Goal: Register for event/course

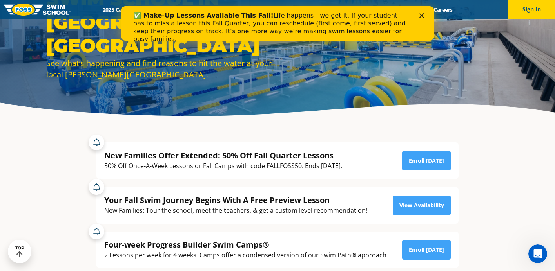
scroll to position [69, 0]
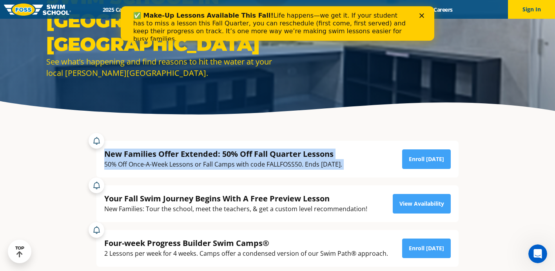
drag, startPoint x: 104, startPoint y: 154, endPoint x: 295, endPoint y: 176, distance: 192.5
click at [295, 178] on div "New Families Offer Extended: 50% Off Fall Quarter Lessons 50% Off Once-A-Week L…" at bounding box center [277, 200] width 370 height 134
copy div "New Families Offer Extended: 50% Off Fall Quarter Lessons 50% Off Once-A-Week L…"
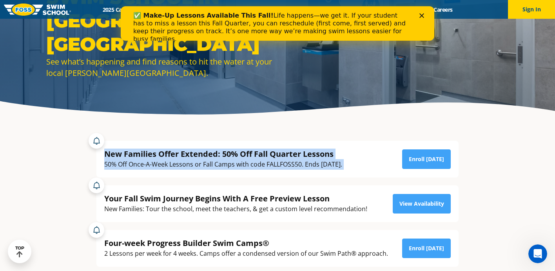
click at [369, 155] on div "New Families Offer Extended: 50% Off Fall Quarter Lessons 50% Off Once-A-Week L…" at bounding box center [277, 159] width 346 height 21
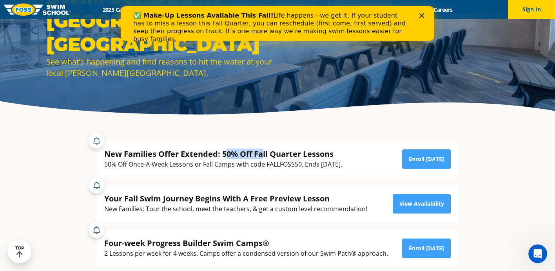
drag, startPoint x: 224, startPoint y: 152, endPoint x: 261, endPoint y: 149, distance: 36.6
click at [261, 149] on div "New Families Offer Extended: 50% Off Fall Quarter Lessons" at bounding box center [223, 154] width 238 height 11
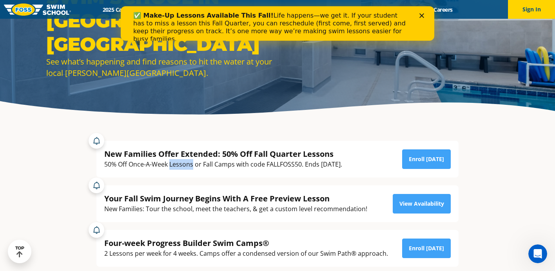
drag, startPoint x: 185, startPoint y: 162, endPoint x: 356, endPoint y: 162, distance: 171.2
click at [342, 163] on div "50% Off Once-A-Week Lessons or Fall Camps with code FALLFOSS50. Ends [DATE]." at bounding box center [223, 164] width 238 height 11
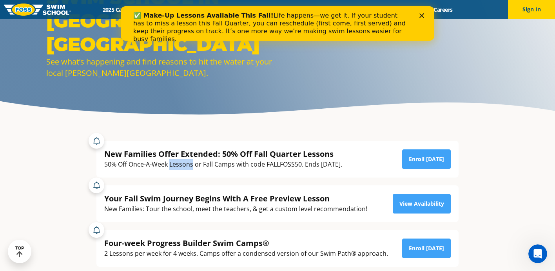
drag, startPoint x: 356, startPoint y: 162, endPoint x: 105, endPoint y: 164, distance: 251.5
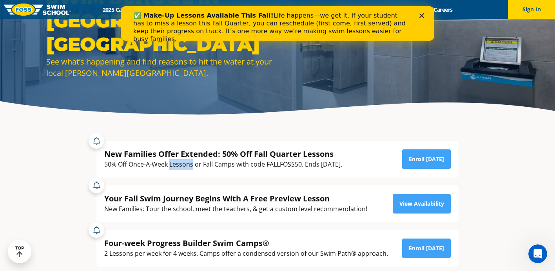
click at [105, 164] on div "50% Off Once-A-Week Lessons or Fall Camps with code FALLFOSS50. Ends [DATE]." at bounding box center [223, 164] width 238 height 11
copy div "50% Off Once-A-Week Lessons or Fall Camps with code FALLFOSS50. Ends [DATE]"
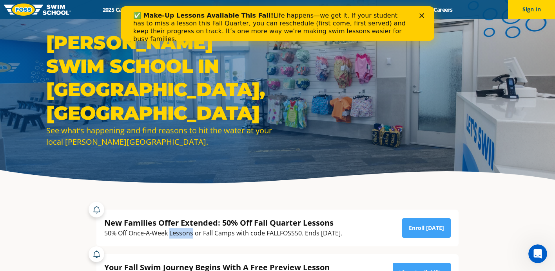
scroll to position [0, 0]
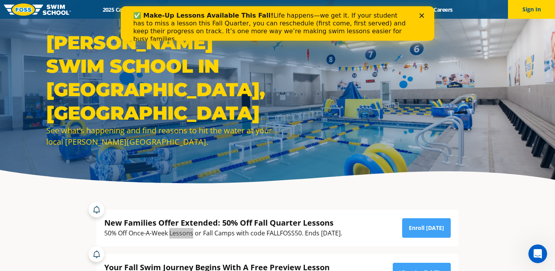
click at [420, 16] on icon "Close" at bounding box center [421, 15] width 5 height 5
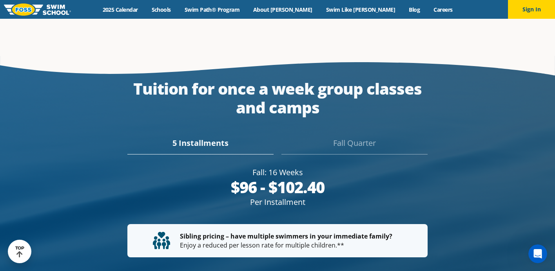
scroll to position [1383, 0]
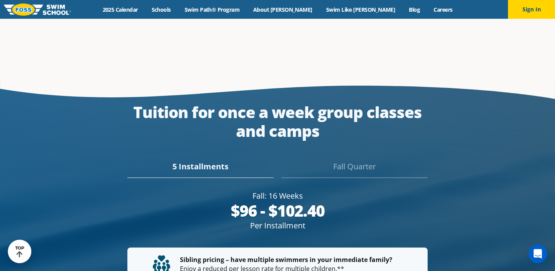
click at [351, 161] on div "Fall Quarter" at bounding box center [354, 169] width 146 height 17
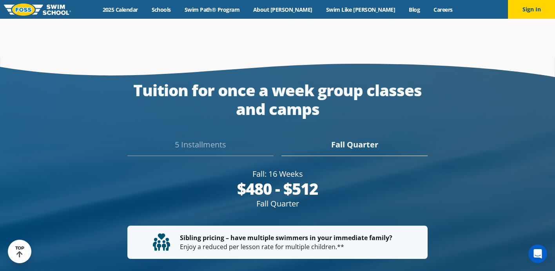
click at [211, 139] on div "5 Installments" at bounding box center [200, 147] width 146 height 17
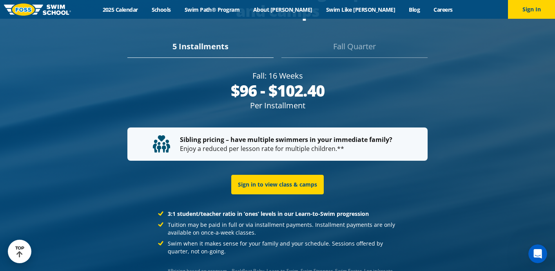
scroll to position [1503, 0]
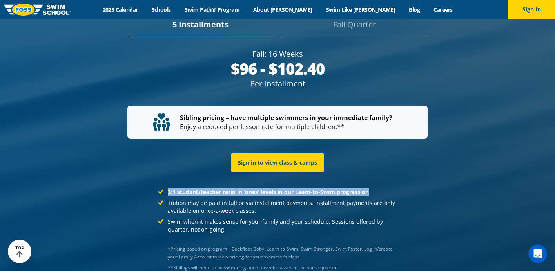
drag, startPoint x: 169, startPoint y: 193, endPoint x: 372, endPoint y: 179, distance: 203.3
click at [372, 188] on li "3:1 student/teacher ratio in ‘ones’ levels in our Learn-to-Swim progression" at bounding box center [277, 192] width 239 height 8
copy strong "3:1 student/teacher ratio in ‘ones’ levels in our Learn-to-Swim progression"
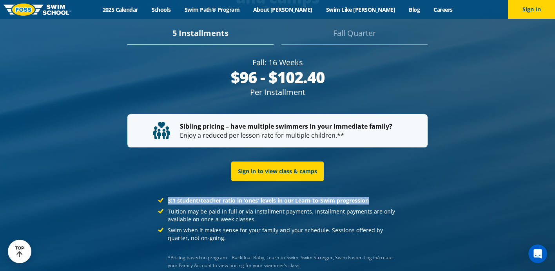
scroll to position [1484, 0]
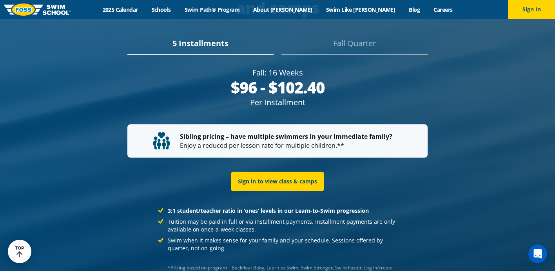
click at [355, 38] on div "Fall Quarter" at bounding box center [354, 46] width 146 height 17
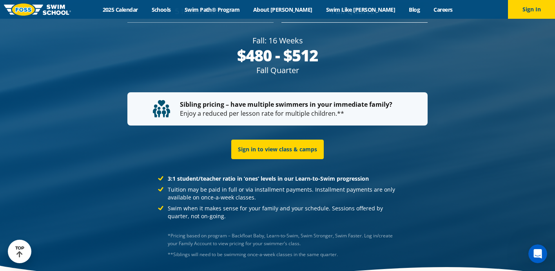
scroll to position [1517, 0]
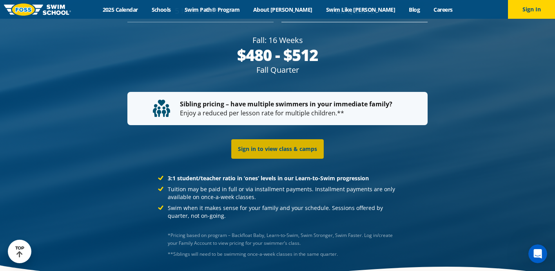
click at [277, 142] on link "Sign in to view class & camps" at bounding box center [277, 149] width 92 height 20
